Goal: Task Accomplishment & Management: Complete application form

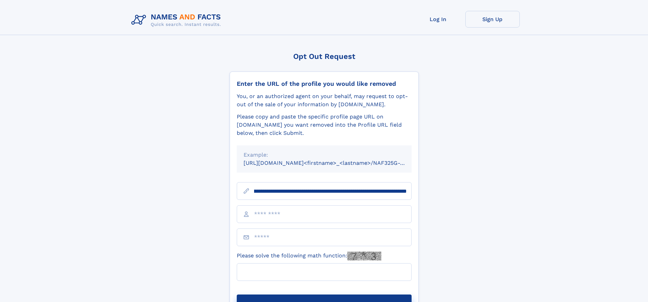
scroll to position [0, 75]
type input "**********"
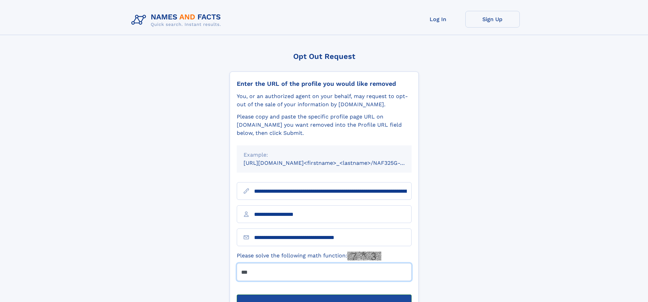
type input "***"
click at [324, 294] on button "Submit Opt Out Request" at bounding box center [324, 305] width 175 height 22
